Goal: Information Seeking & Learning: Learn about a topic

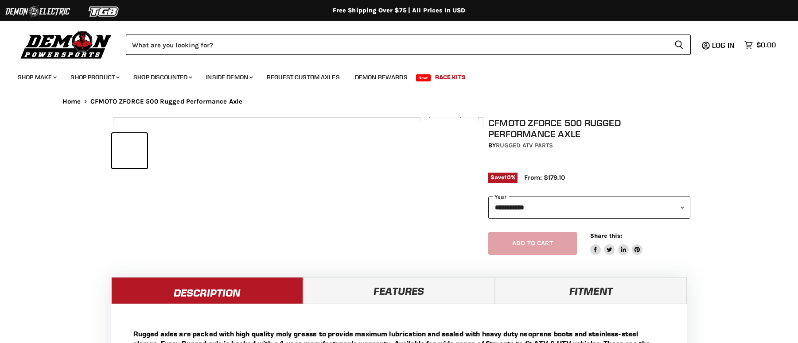
select select "******"
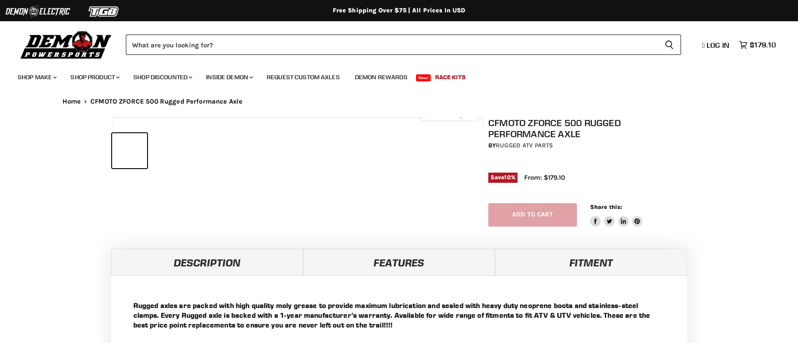
select select "******"
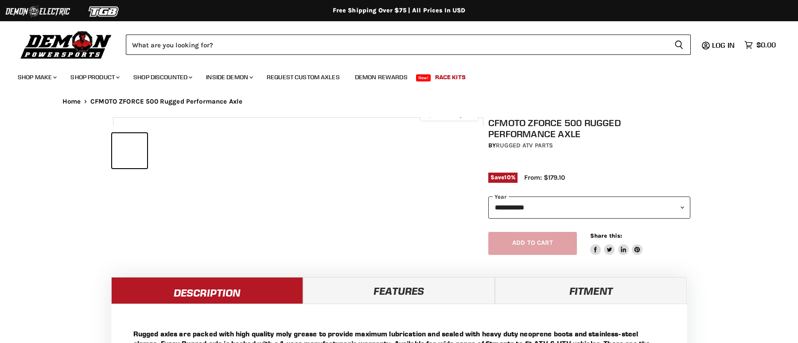
select select "******"
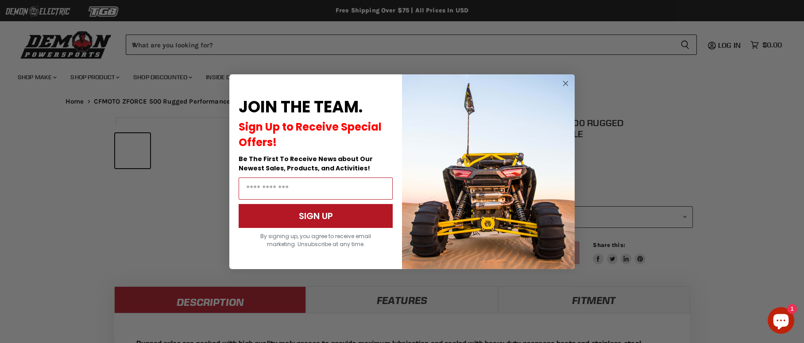
scroll to position [343, 0]
